Goal: Information Seeking & Learning: Learn about a topic

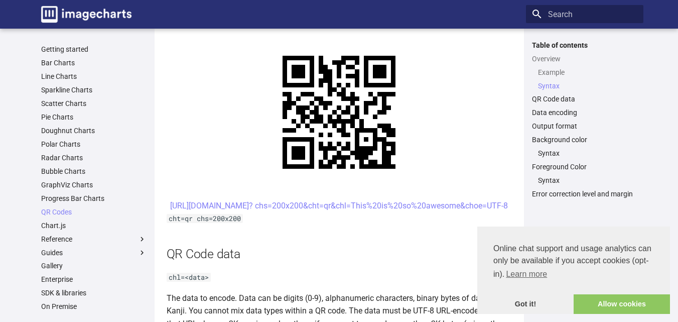
scroll to position [436, 0]
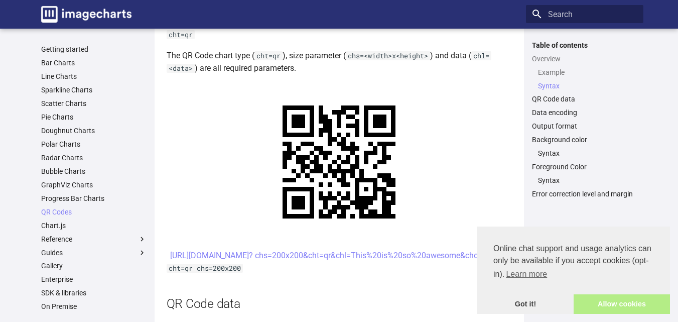
click at [624, 306] on link "Allow cookies" at bounding box center [621, 304] width 96 height 20
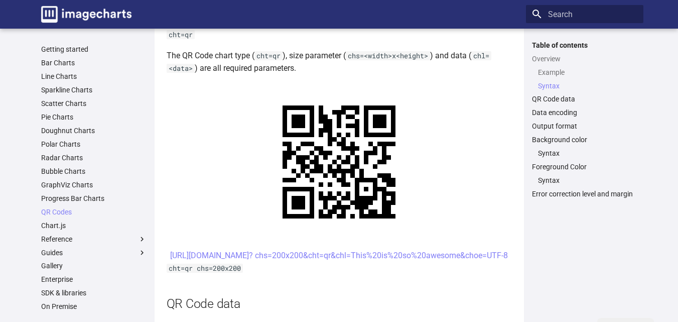
click at [473, 256] on center "[URL][DOMAIN_NAME]? chs=200x200&cht=qr&chl=This%20is%20so%20awesome&choe=UTF-8" at bounding box center [339, 255] width 345 height 13
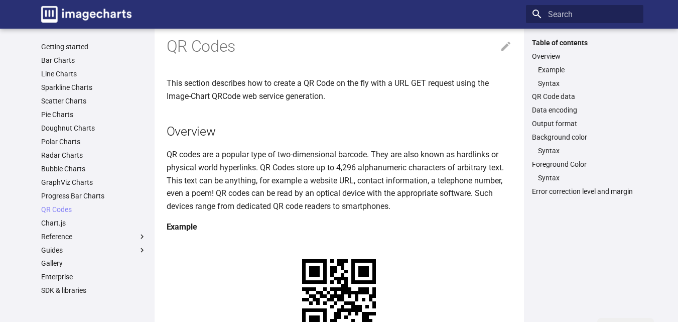
scroll to position [0, 0]
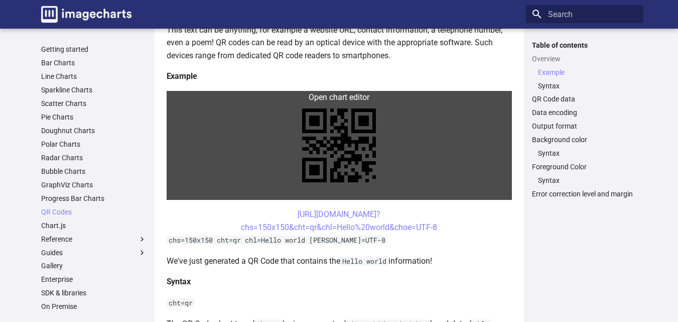
scroll to position [161, 0]
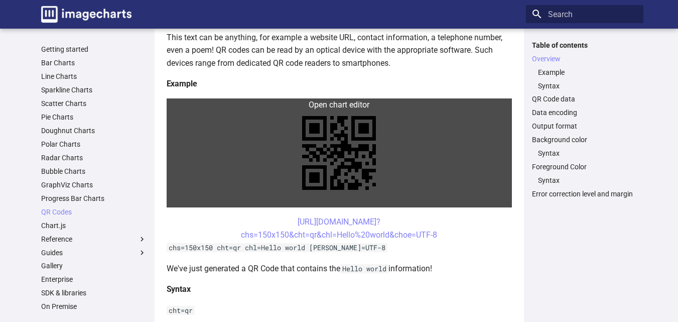
click at [373, 167] on link at bounding box center [339, 152] width 345 height 109
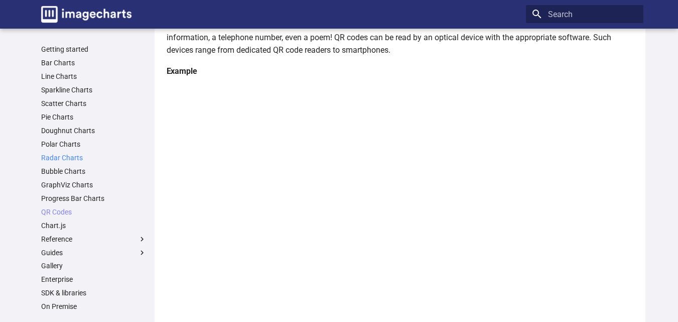
click at [101, 161] on link "Radar Charts" at bounding box center [93, 157] width 105 height 9
